Goal: Information Seeking & Learning: Learn about a topic

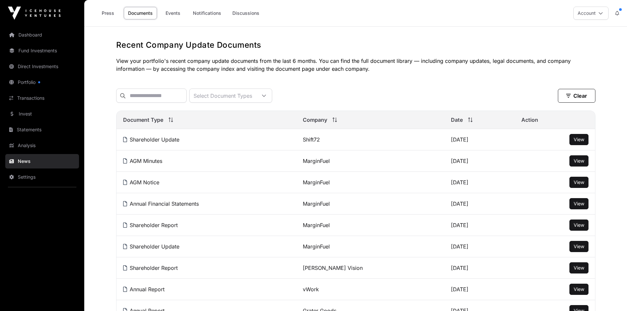
click at [172, 11] on link "Events" at bounding box center [173, 13] width 26 height 13
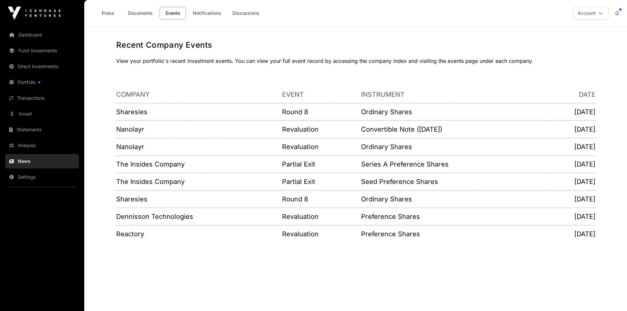
click at [128, 131] on link "Nanolayr" at bounding box center [130, 129] width 28 height 8
click at [146, 161] on link "The Insides Company" at bounding box center [150, 164] width 68 height 8
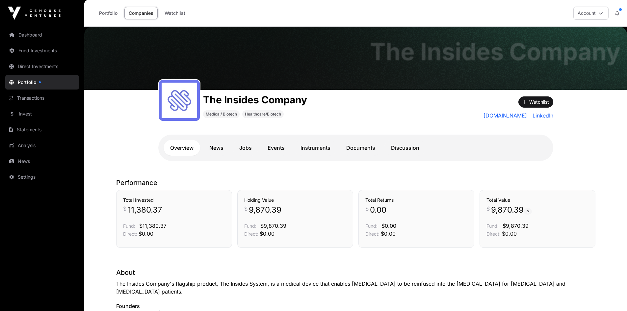
click at [358, 146] on link "Documents" at bounding box center [361, 148] width 42 height 16
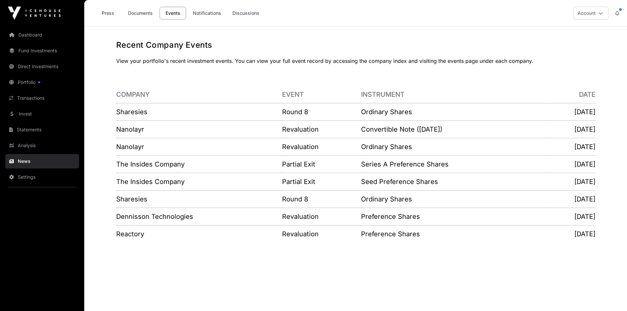
click at [20, 116] on link "Invest" at bounding box center [42, 114] width 74 height 14
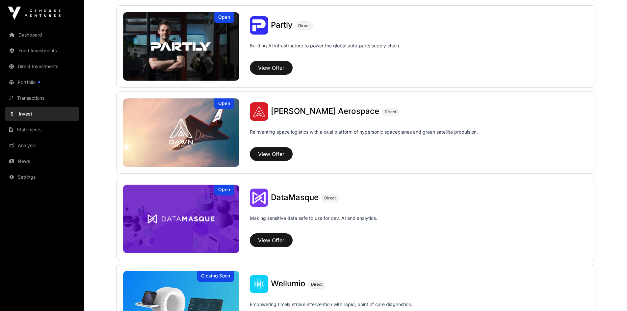
scroll to position [658, 0]
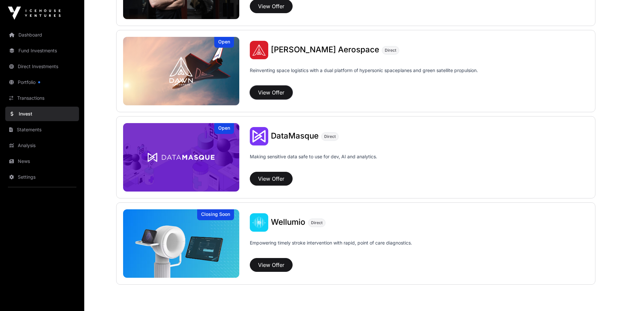
click at [272, 88] on button "View Offer" at bounding box center [271, 93] width 43 height 14
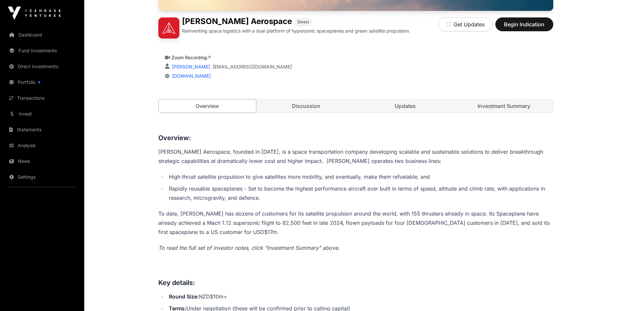
scroll to position [164, 0]
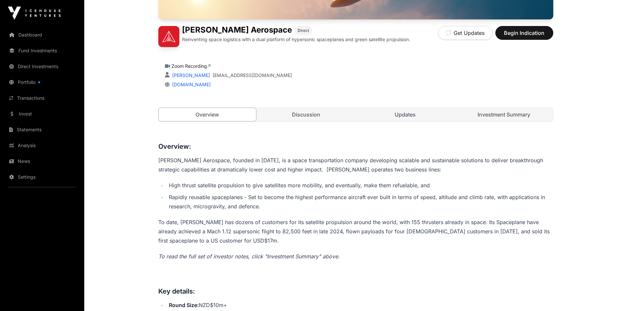
click at [304, 116] on link "Discussion" at bounding box center [306, 114] width 98 height 13
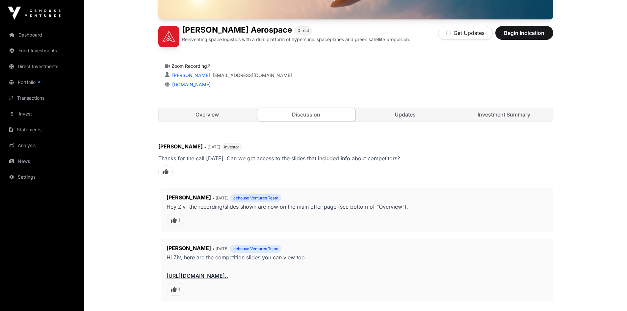
click at [434, 113] on link "Updates" at bounding box center [405, 114] width 98 height 13
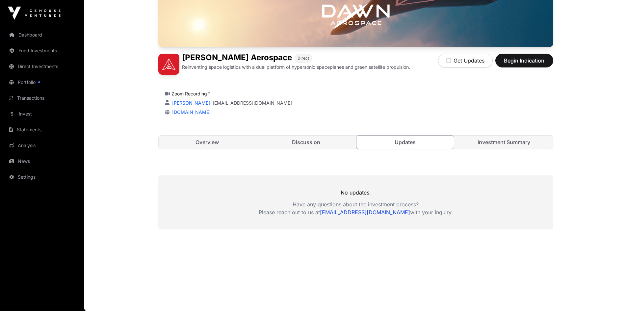
click at [210, 144] on link "Overview" at bounding box center [208, 142] width 98 height 13
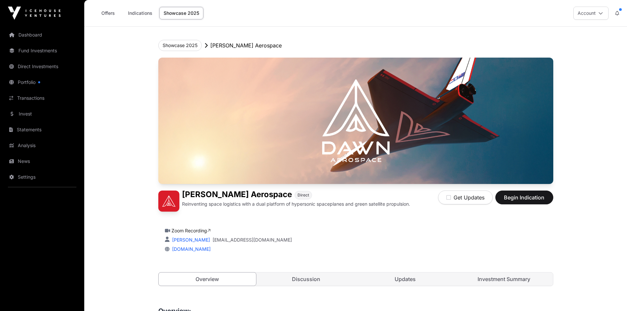
click at [29, 115] on link "Invest" at bounding box center [42, 114] width 74 height 14
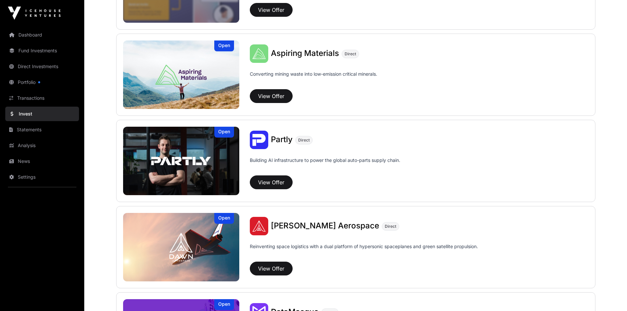
scroll to position [493, 0]
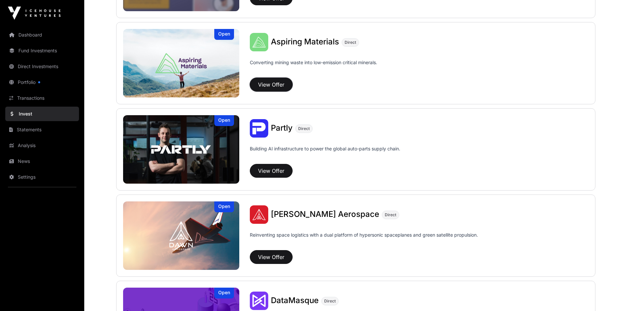
click at [280, 78] on button "View Offer" at bounding box center [271, 85] width 43 height 14
